Goal: Information Seeking & Learning: Learn about a topic

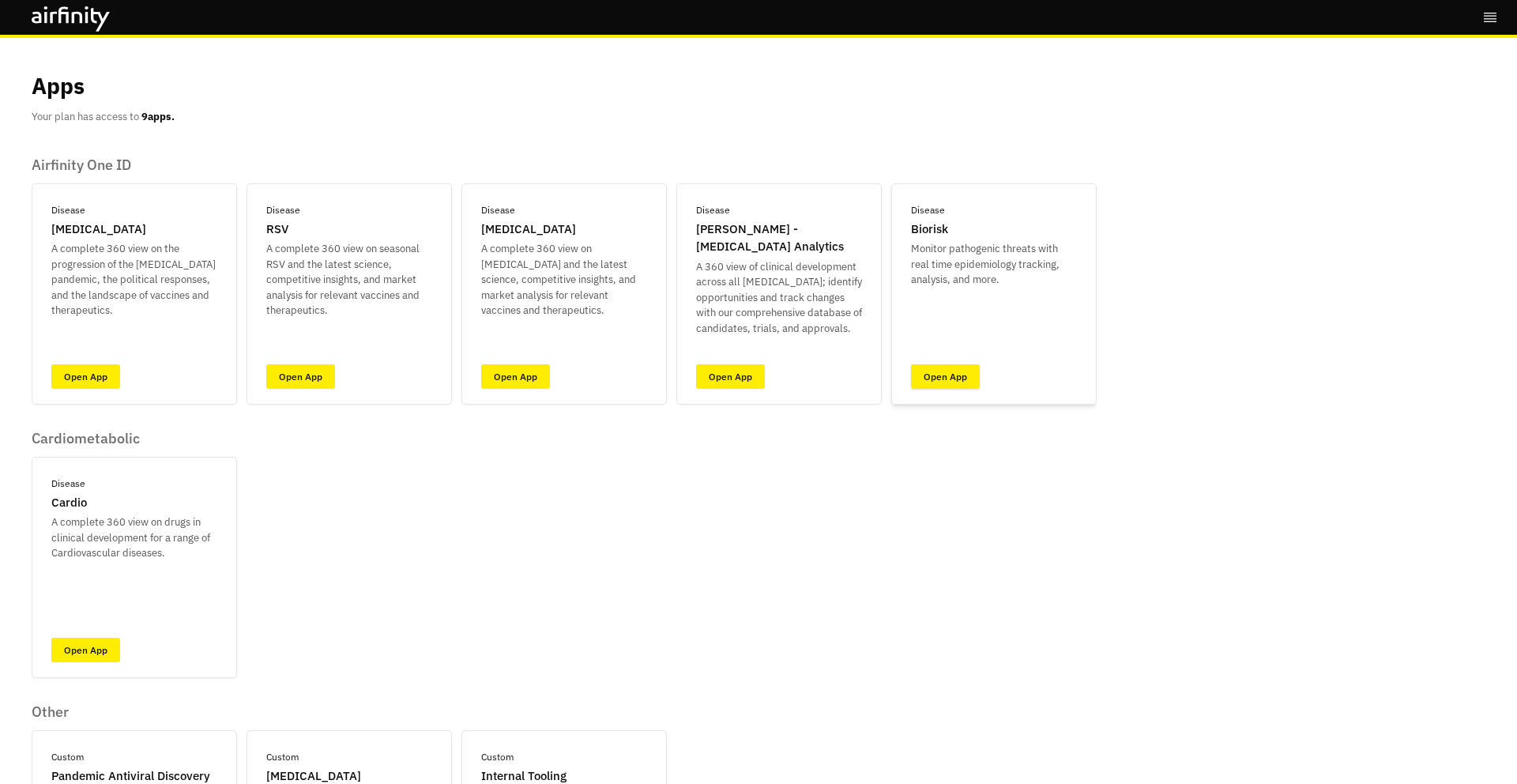
click at [956, 371] on link "Open App" at bounding box center [945, 376] width 69 height 25
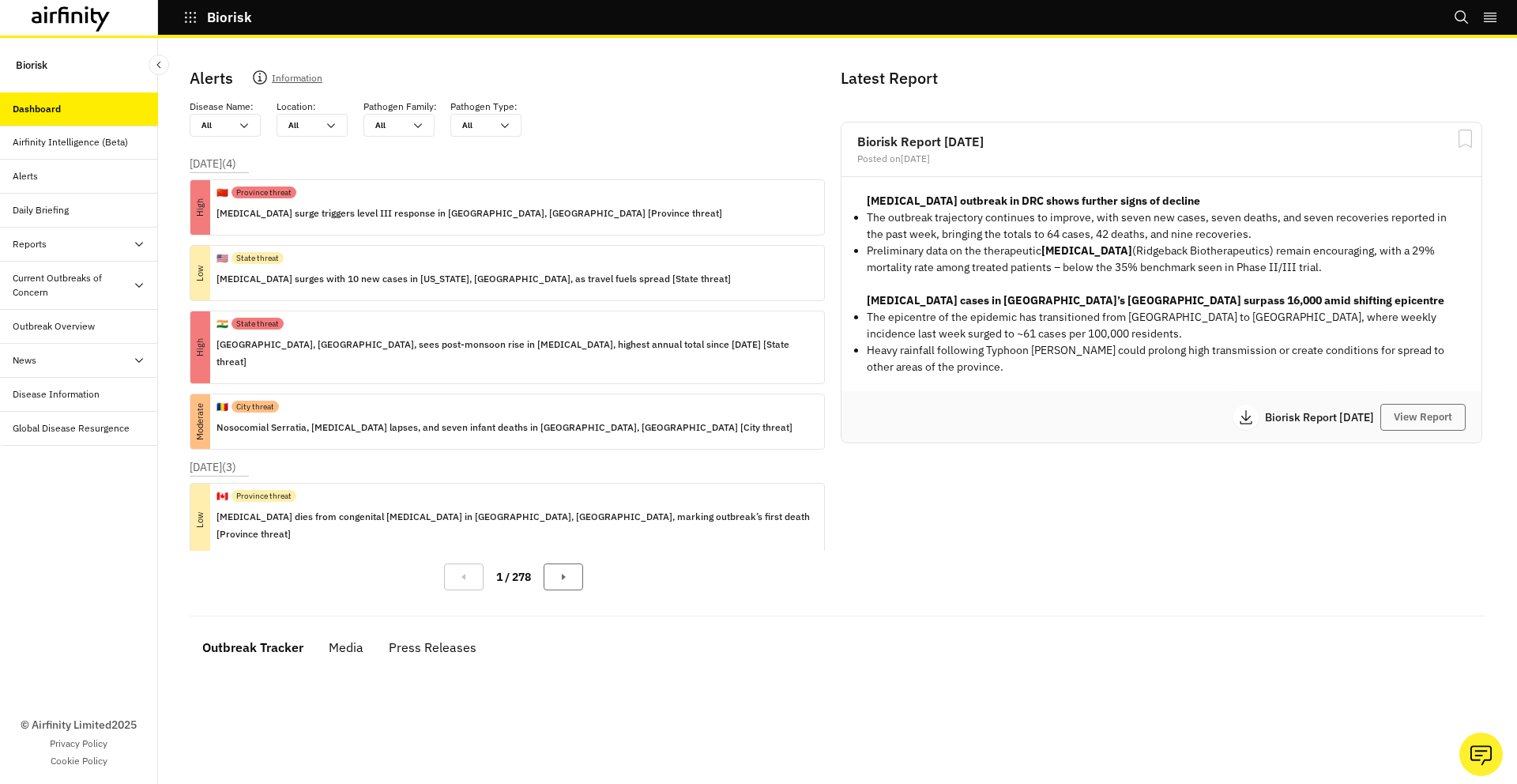
click at [107, 281] on div "Current Outbreaks of Concern" at bounding box center [73, 285] width 120 height 28
click at [82, 361] on div "Mpox" at bounding box center [91, 360] width 133 height 14
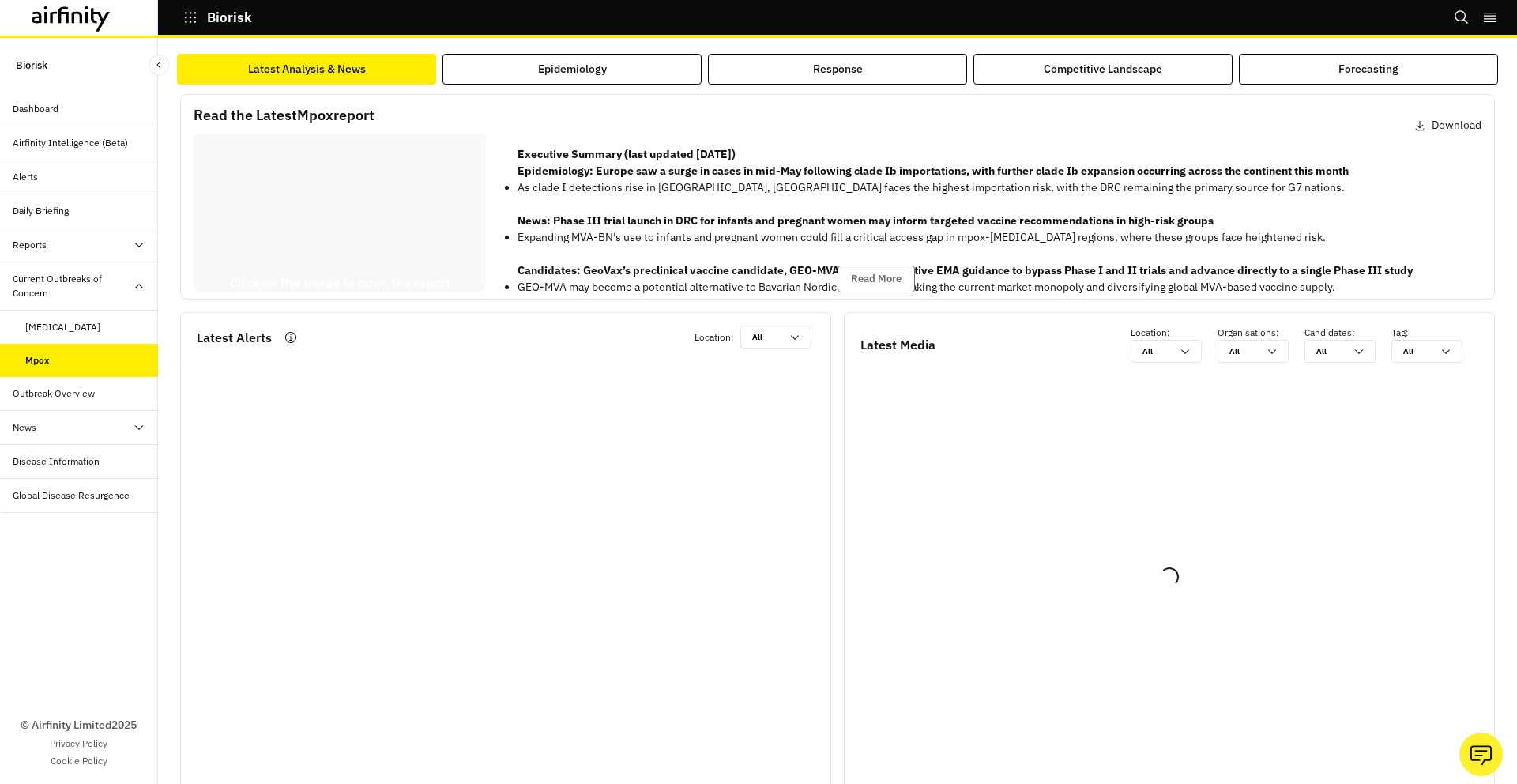
click at [680, 88] on div "Read the Latest Mpox report Download Click on the image to open the report Exec…" at bounding box center [837, 495] width 1320 height 821
click at [673, 70] on button "Epidemiology" at bounding box center [572, 69] width 259 height 30
